Goal: Task Accomplishment & Management: Manage account settings

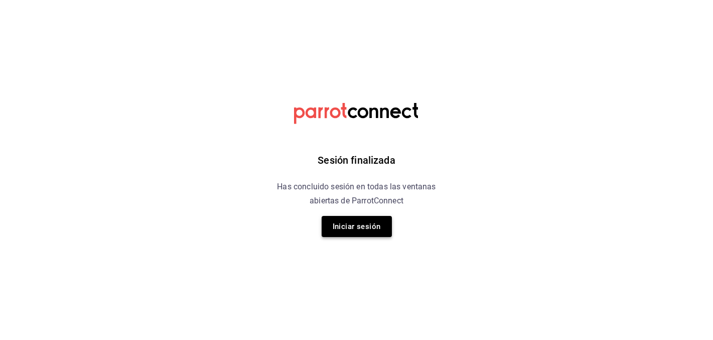
click at [365, 229] on button "Iniciar sesión" at bounding box center [357, 226] width 70 height 21
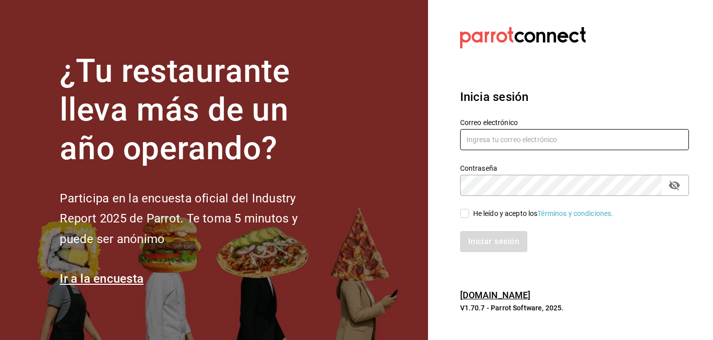
click at [531, 139] on input "text" at bounding box center [574, 139] width 229 height 21
type input "[PERSON_NAME][EMAIL_ADDRESS][DOMAIN_NAME]"
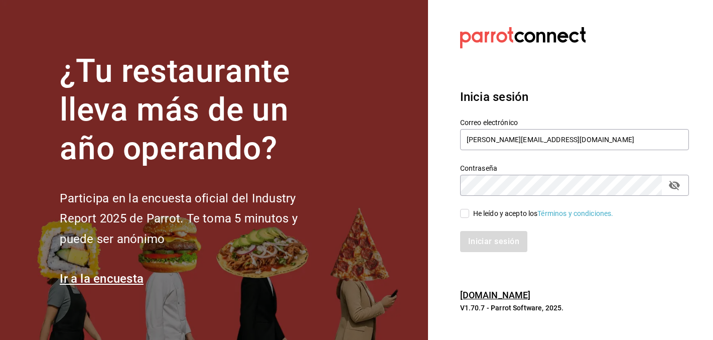
click at [514, 216] on div "He leído y acepto los Términos y condiciones." at bounding box center [543, 213] width 141 height 11
click at [469, 216] on input "He leído y acepto los Términos y condiciones." at bounding box center [464, 213] width 9 height 9
checkbox input "true"
click at [497, 244] on button "Iniciar sesión" at bounding box center [494, 241] width 68 height 21
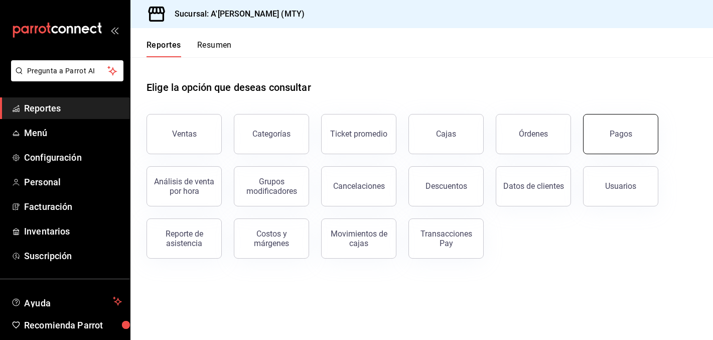
click at [601, 148] on button "Pagos" at bounding box center [620, 134] width 75 height 40
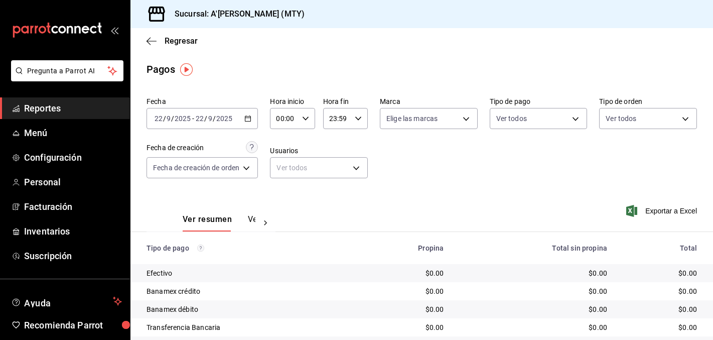
click at [216, 116] on input "2025" at bounding box center [224, 118] width 17 height 8
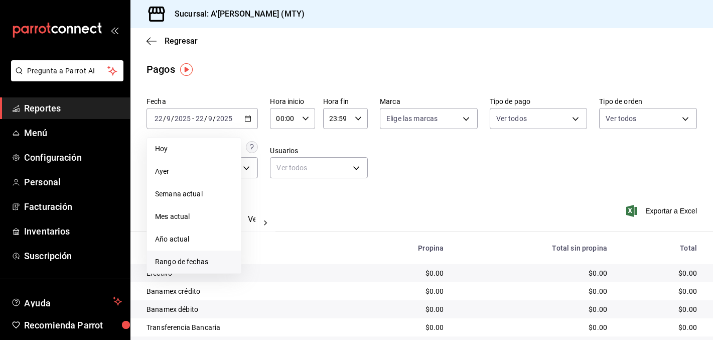
click at [188, 264] on span "Rango de fechas" at bounding box center [194, 261] width 78 height 11
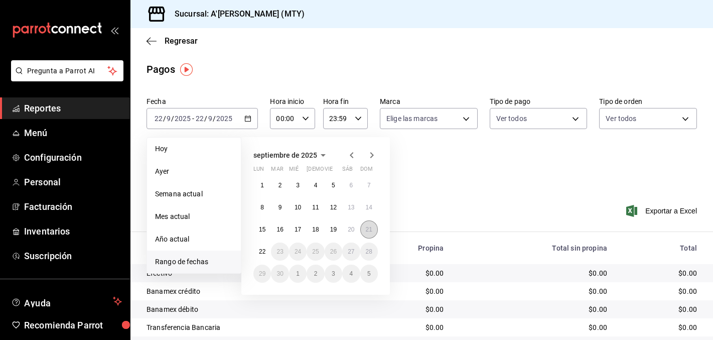
click at [367, 231] on abbr "21" at bounding box center [369, 229] width 7 height 7
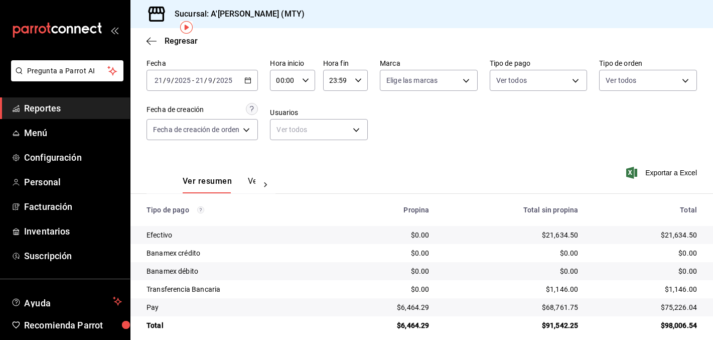
scroll to position [42, 0]
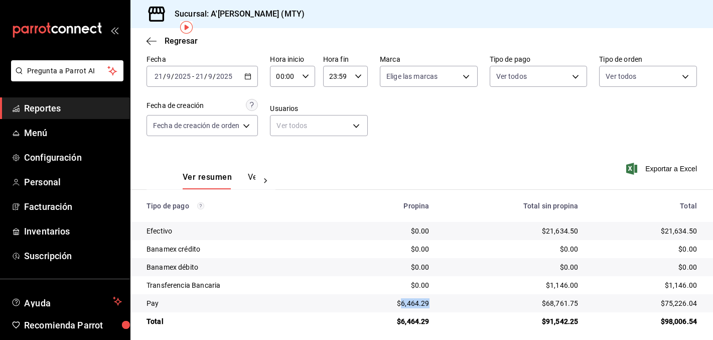
drag, startPoint x: 402, startPoint y: 306, endPoint x: 436, endPoint y: 308, distance: 34.2
click at [436, 307] on td "$6,464.29" at bounding box center [386, 303] width 101 height 18
copy div "6,464.29"
